Goal: Task Accomplishment & Management: Manage account settings

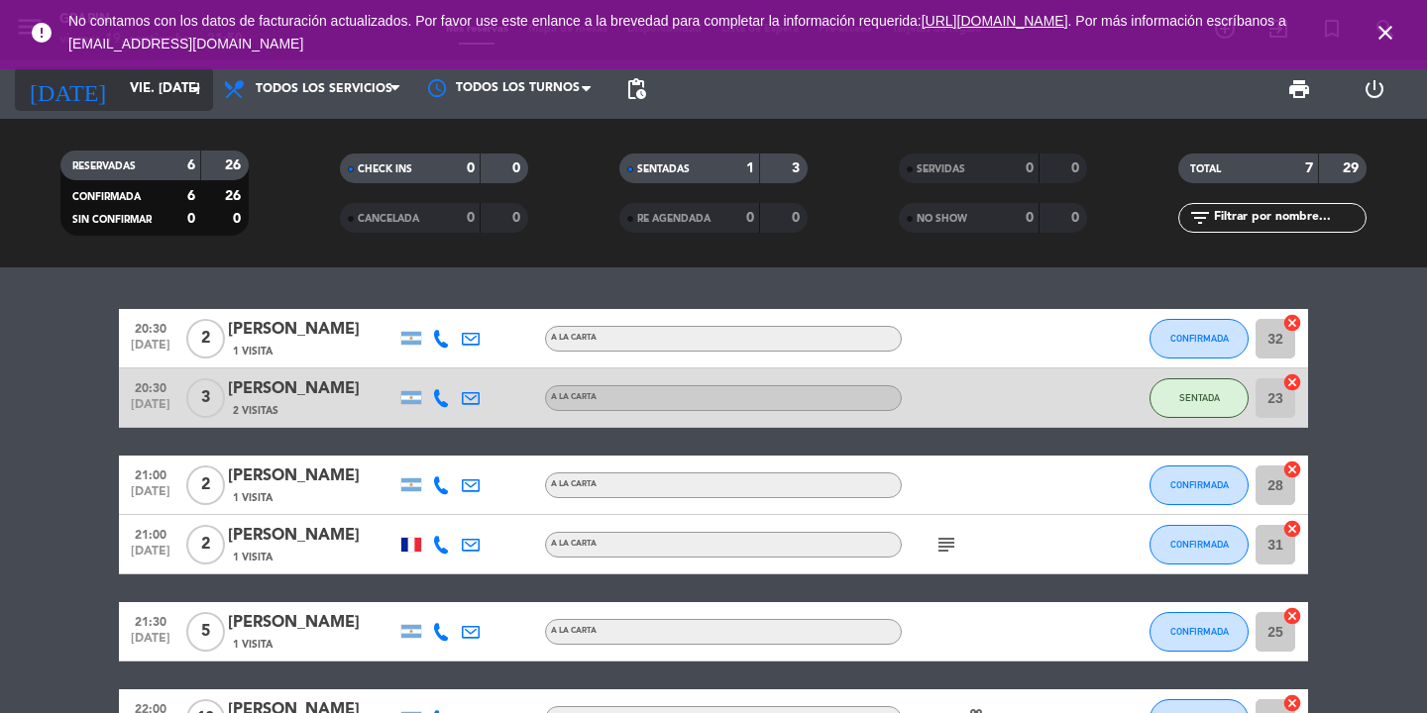
click at [184, 95] on icon "arrow_drop_down" at bounding box center [196, 89] width 24 height 24
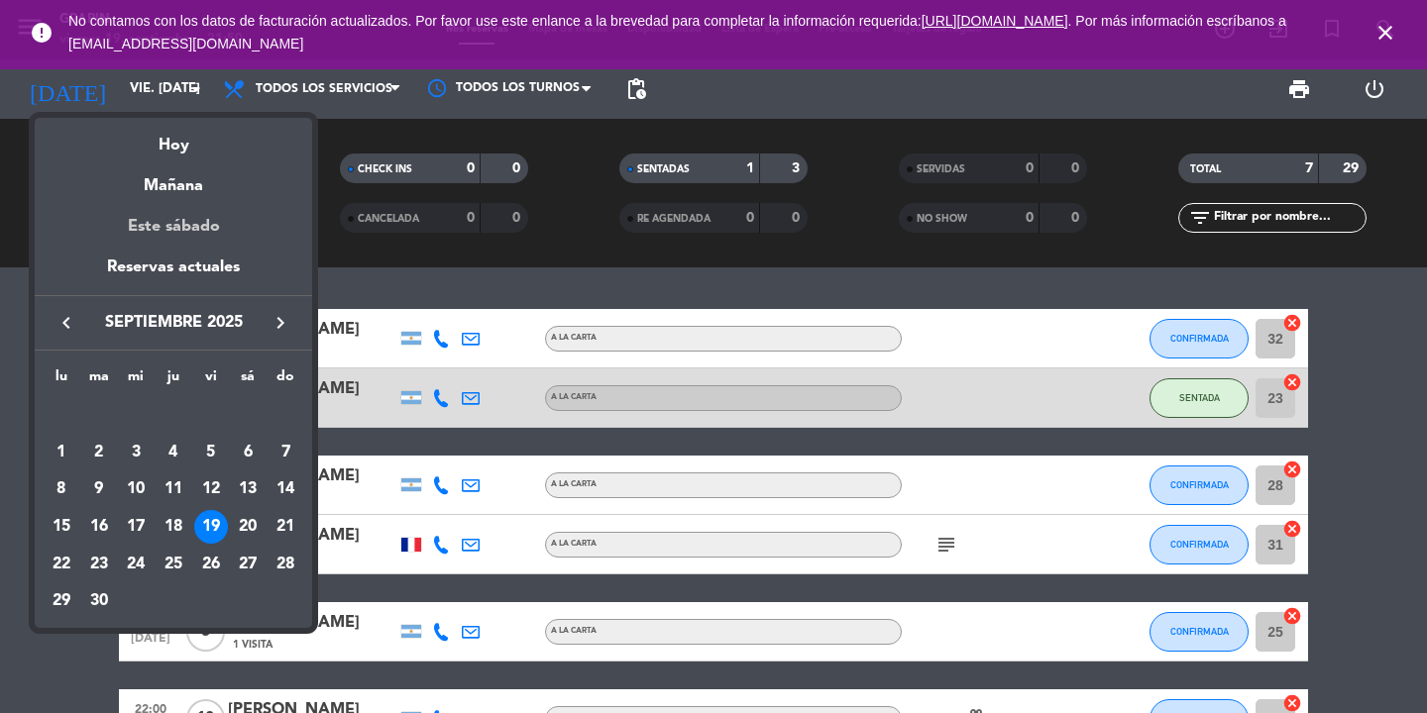
click at [192, 243] on div "Este sábado" at bounding box center [173, 226] width 277 height 55
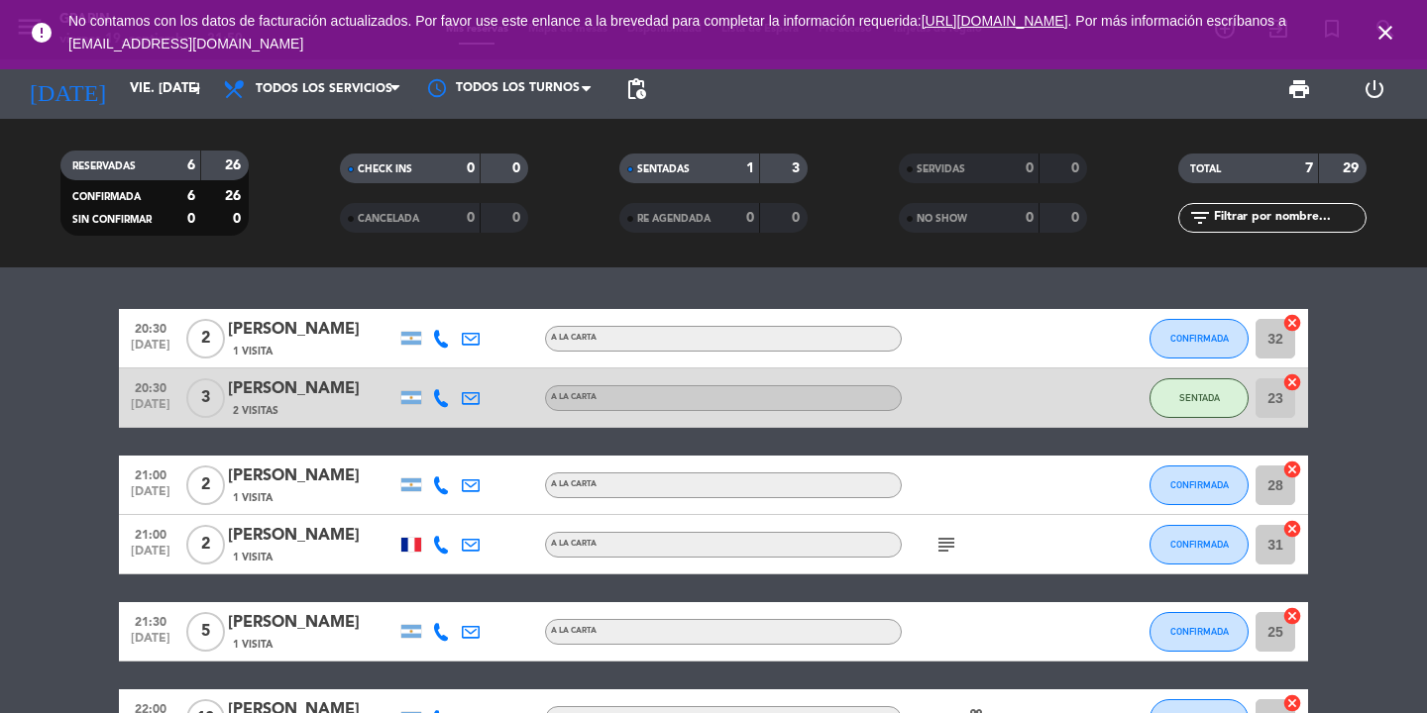
type input "sáb. [DATE]"
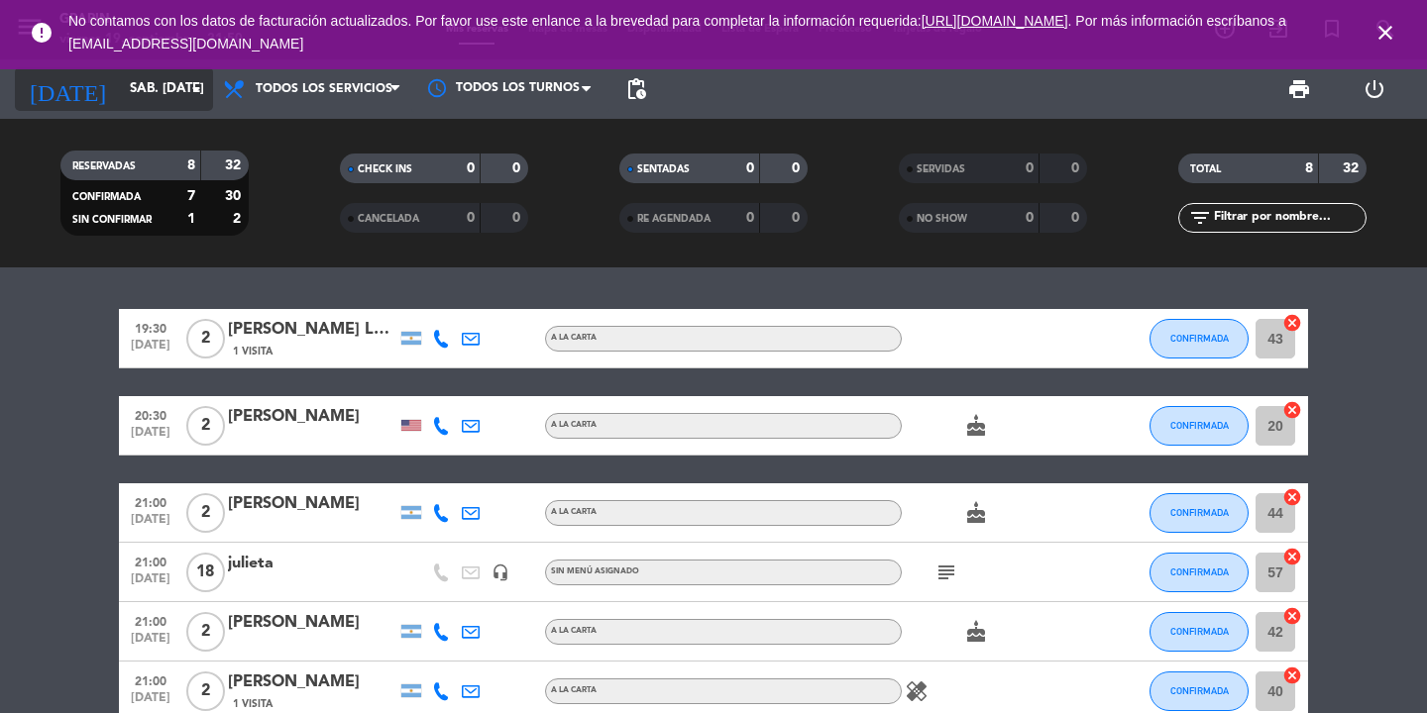
click at [181, 86] on input "sáb. [DATE]" at bounding box center [207, 89] width 174 height 36
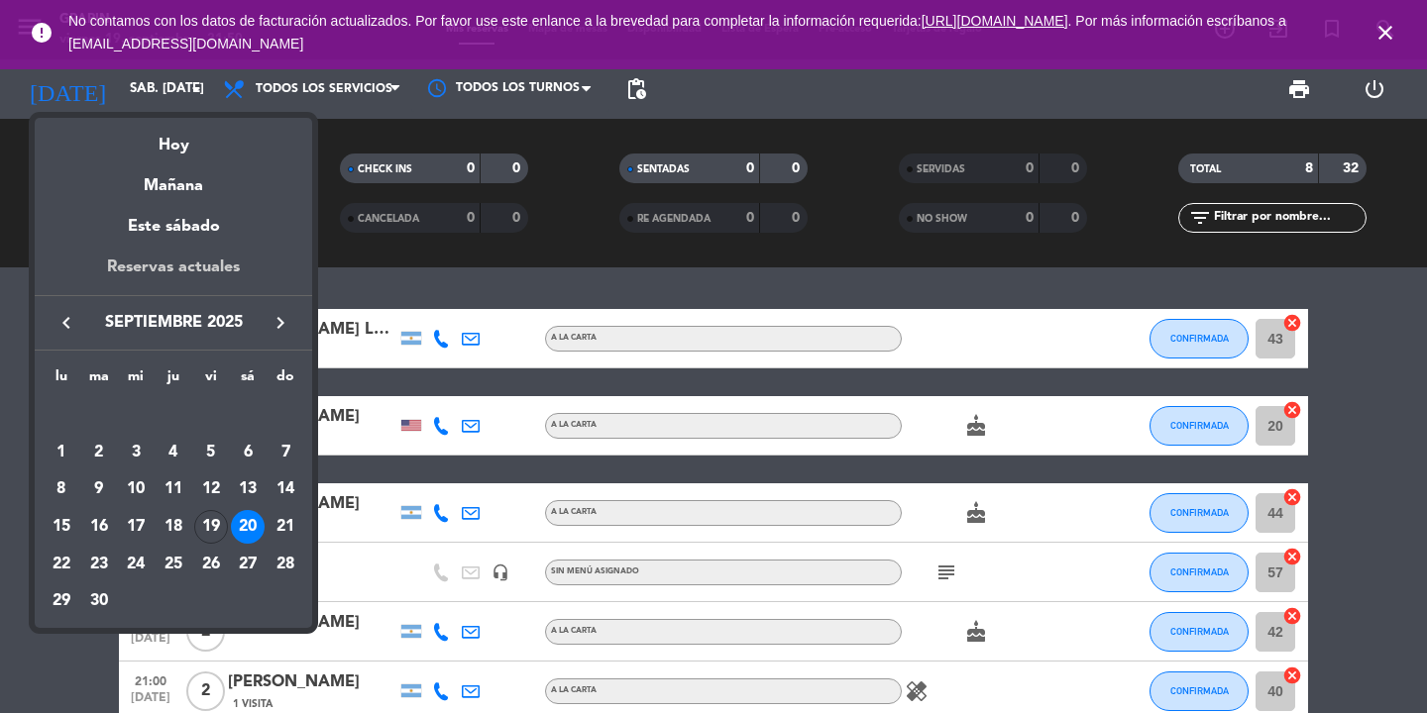
click at [180, 262] on div "Reservas actuales" at bounding box center [173, 275] width 277 height 41
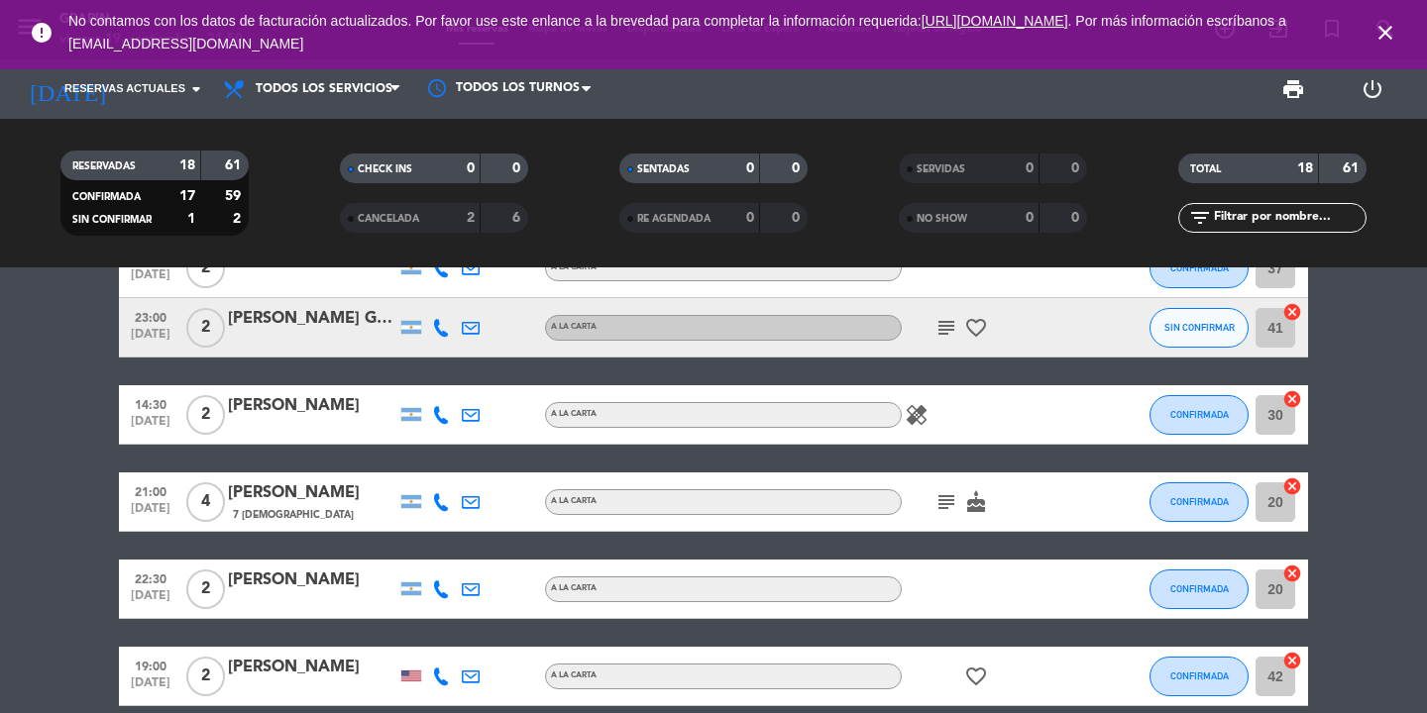
scroll to position [486, 0]
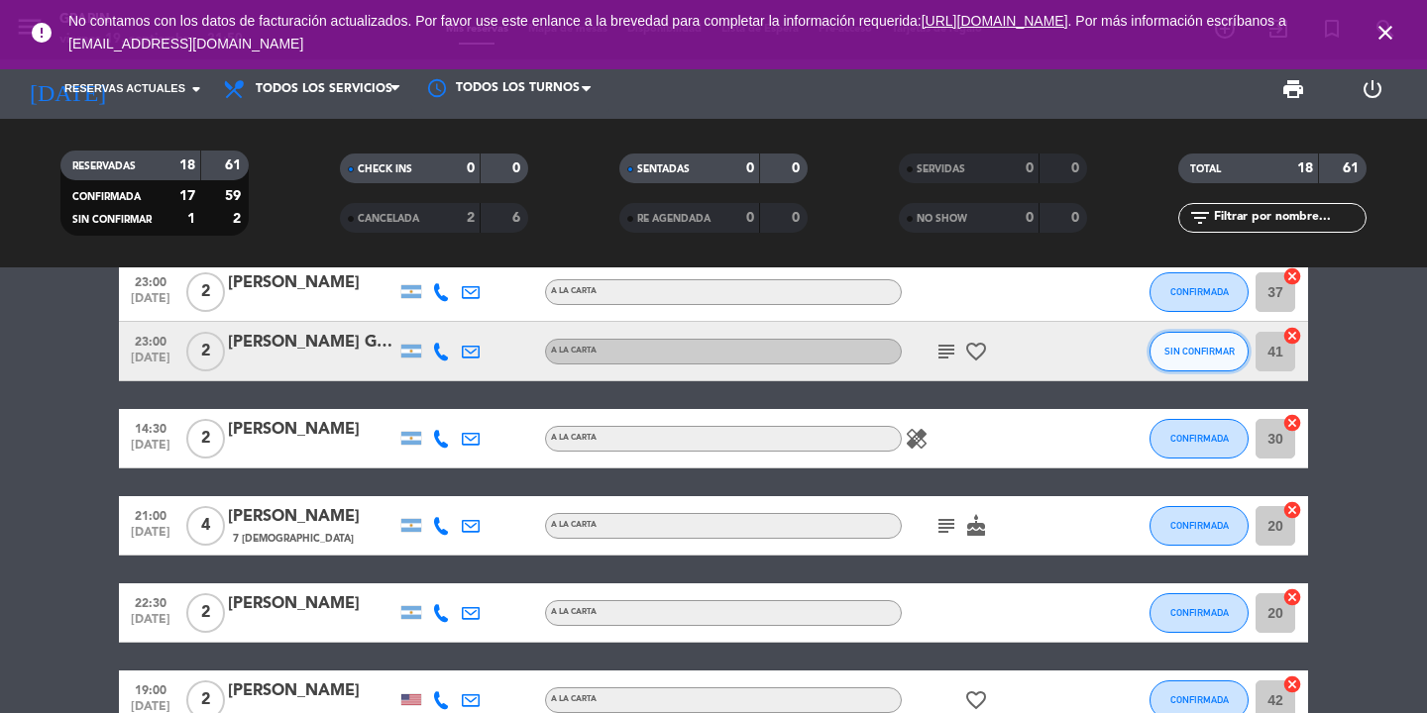
click at [1207, 365] on button "SIN CONFIRMAR" at bounding box center [1198, 352] width 99 height 40
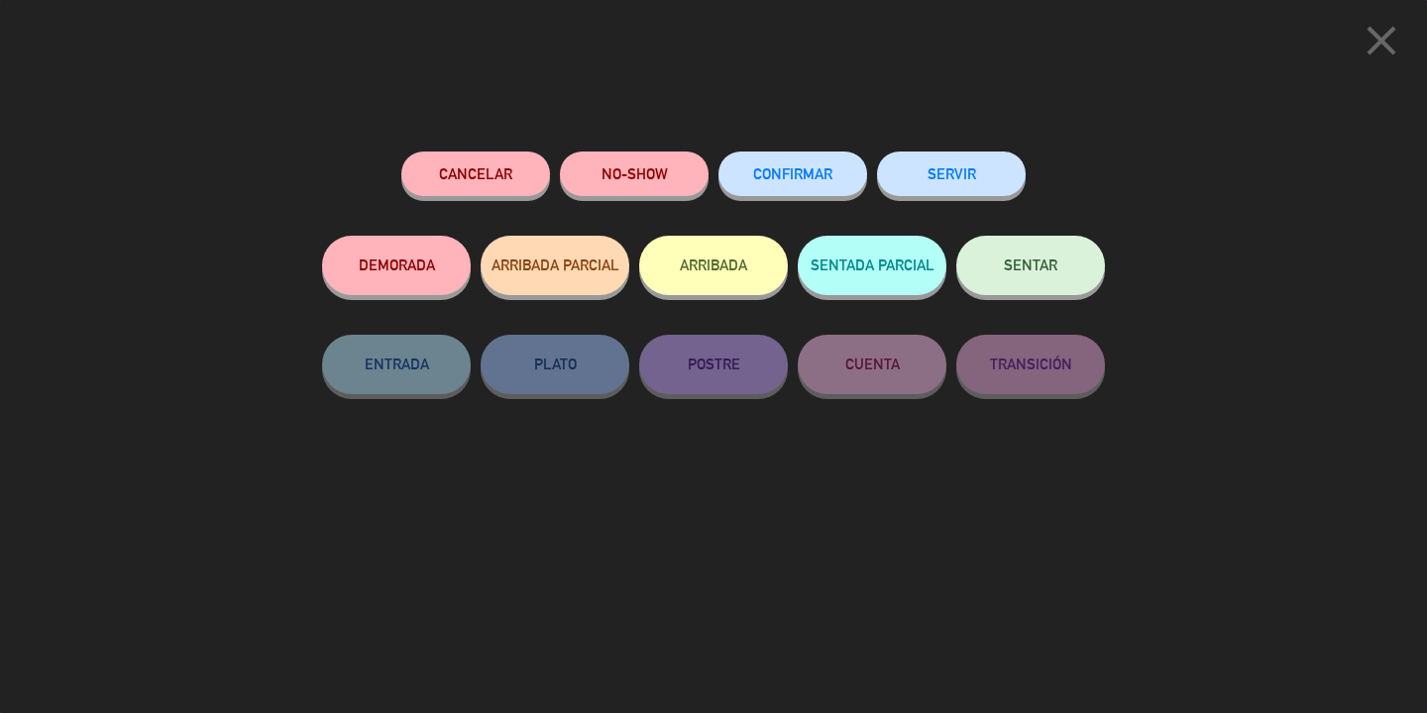
click at [779, 188] on button "CONFIRMAR" at bounding box center [792, 174] width 149 height 45
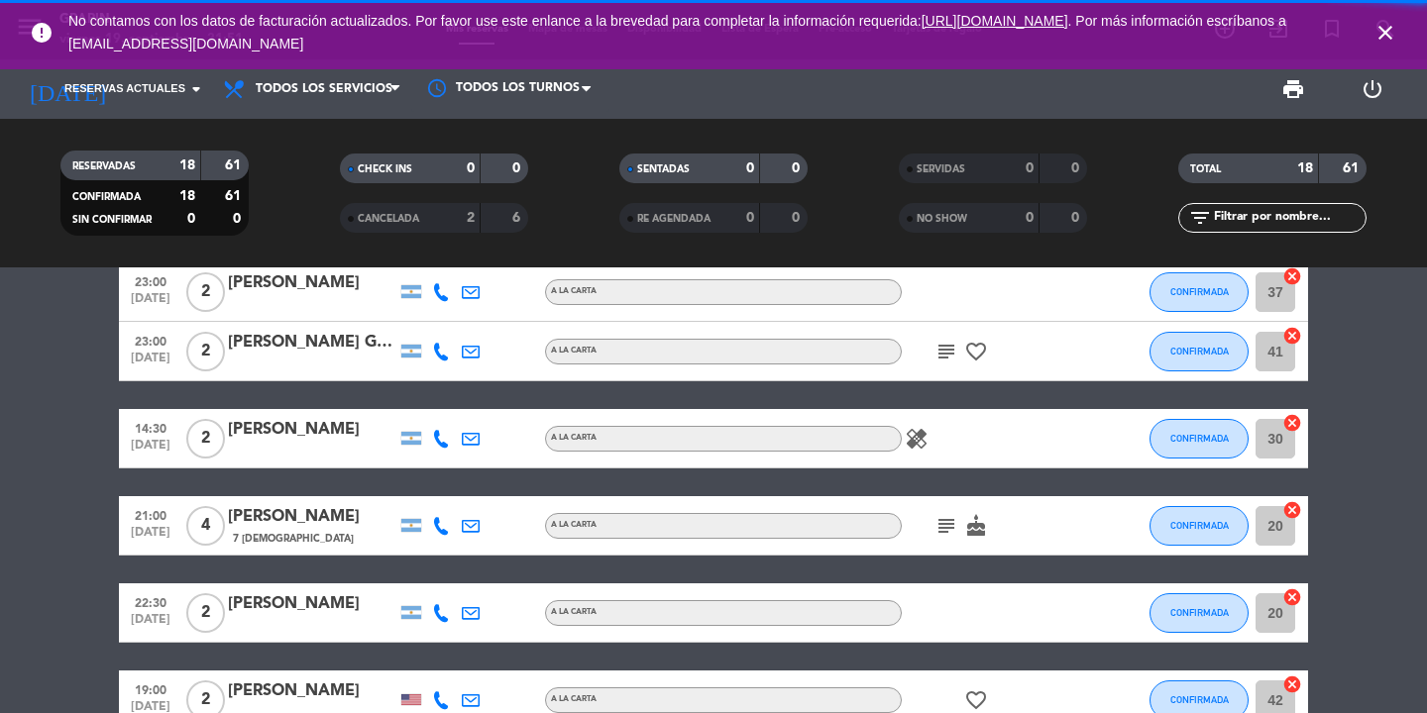
click at [947, 353] on icon "subject" at bounding box center [946, 352] width 24 height 24
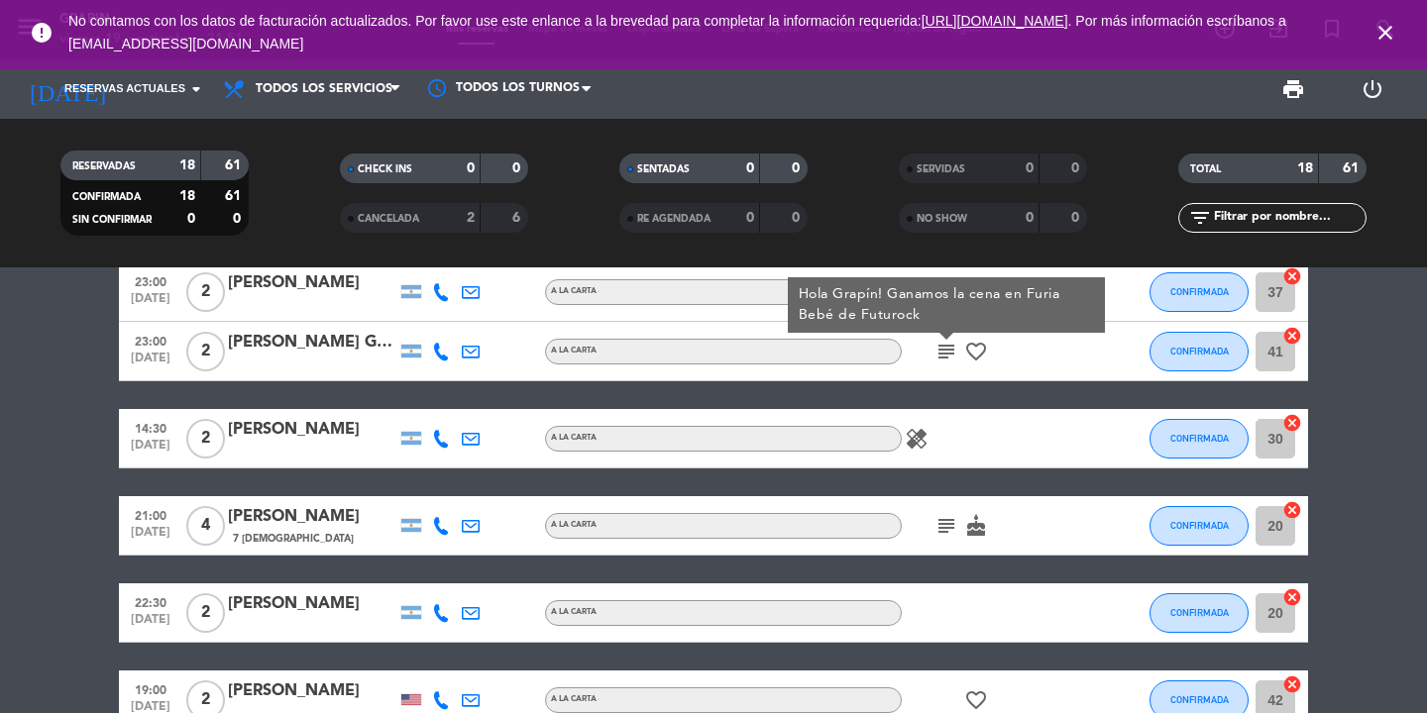
click at [1392, 29] on icon "close" at bounding box center [1385, 33] width 24 height 24
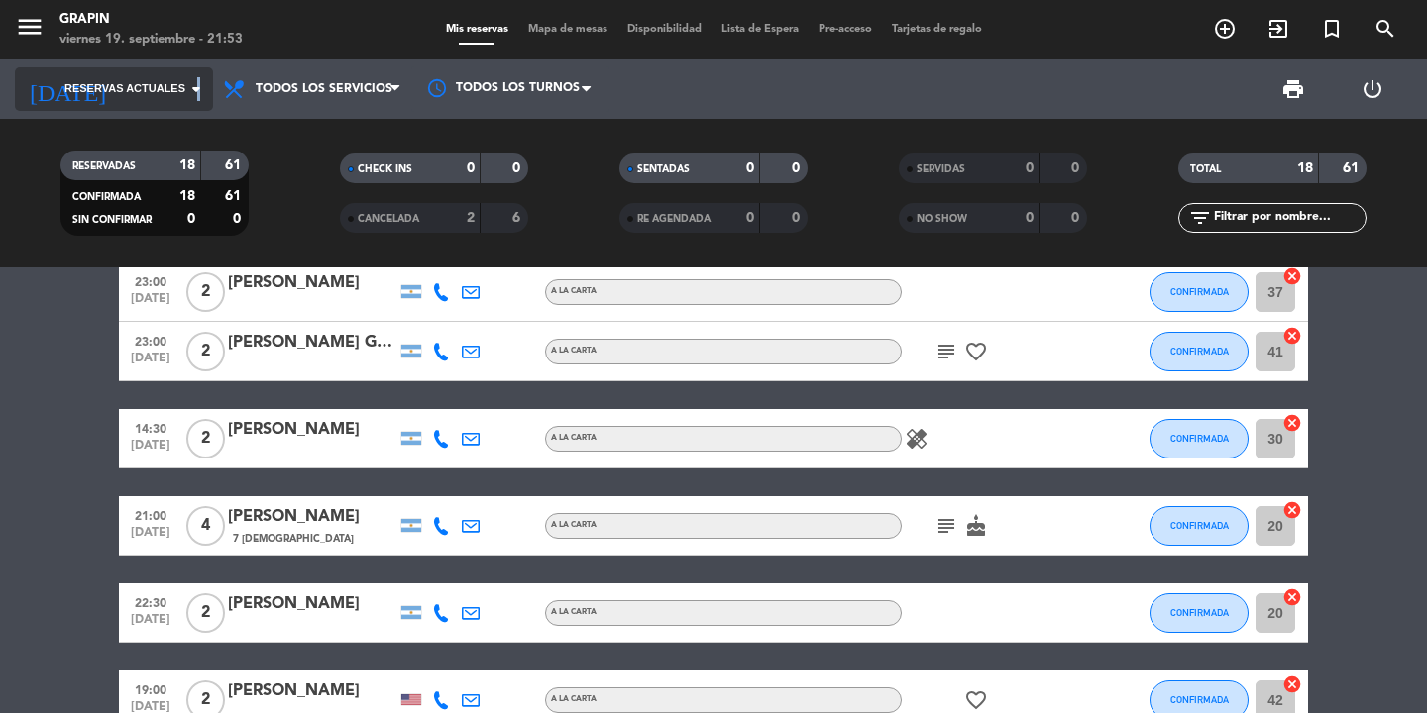
click at [196, 80] on icon "arrow_drop_down" at bounding box center [196, 89] width 24 height 24
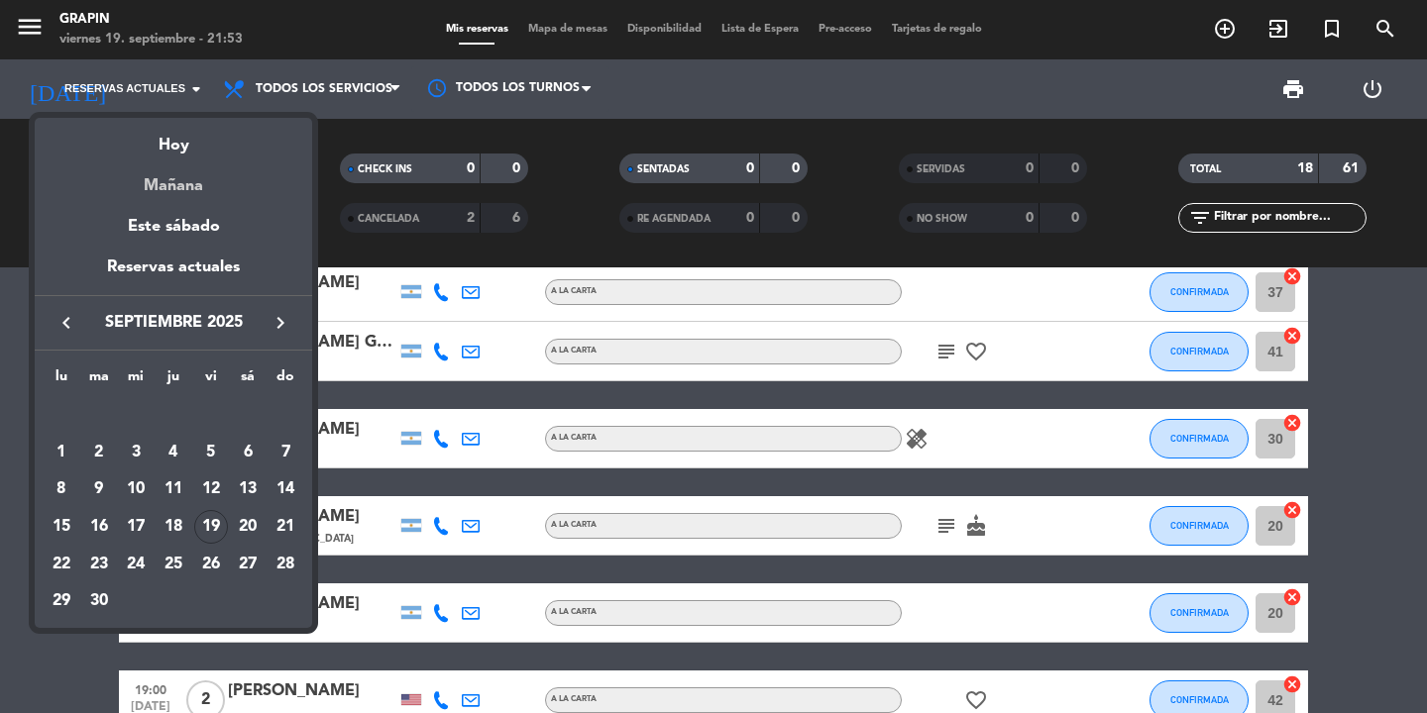
click at [166, 159] on div "Mañana" at bounding box center [173, 179] width 277 height 41
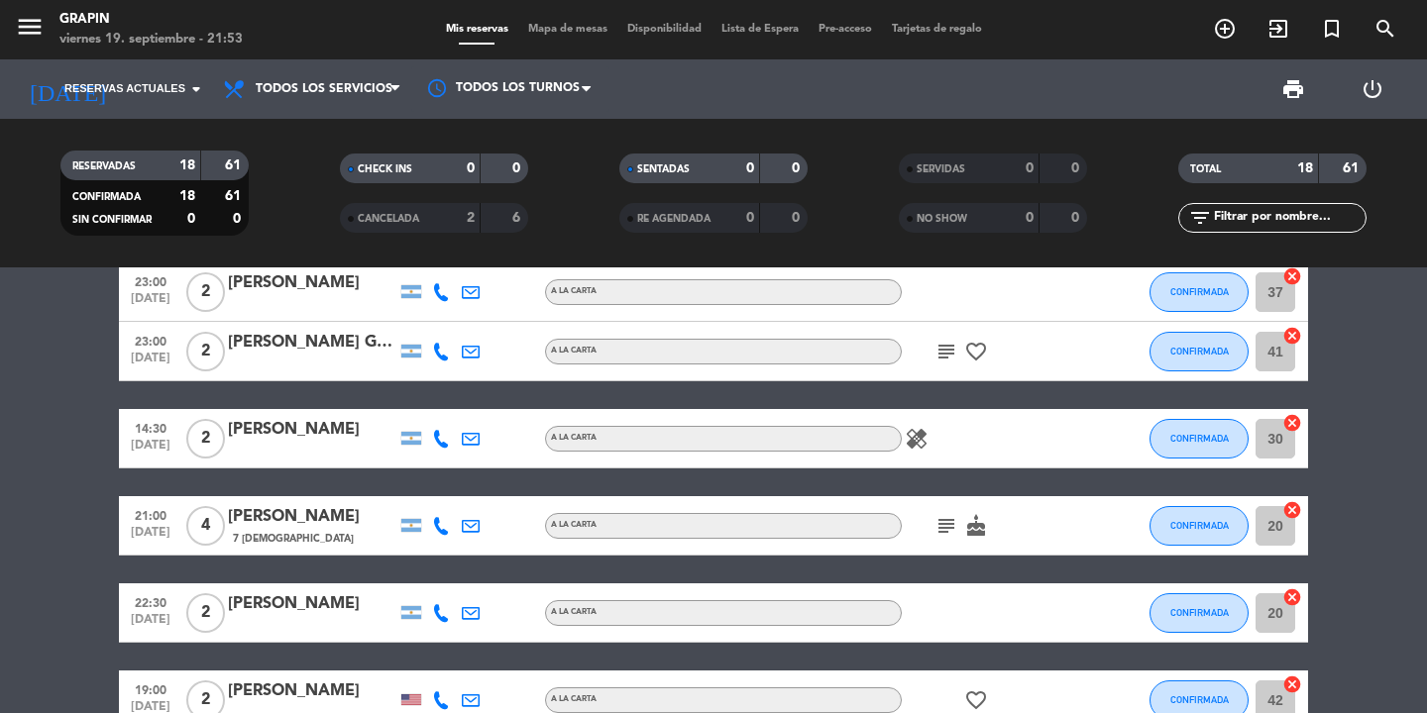
type input "sáb. [DATE]"
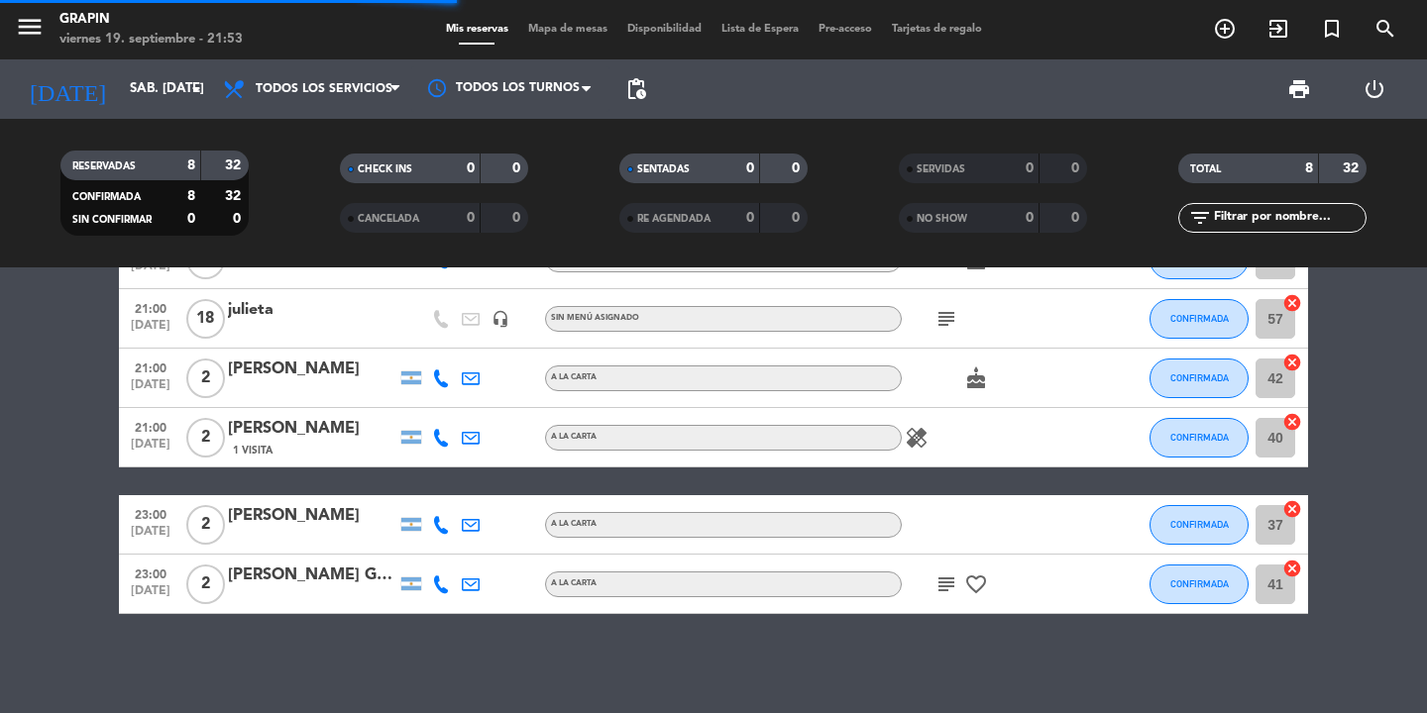
scroll to position [254, 0]
